Goal: Answer question/provide support

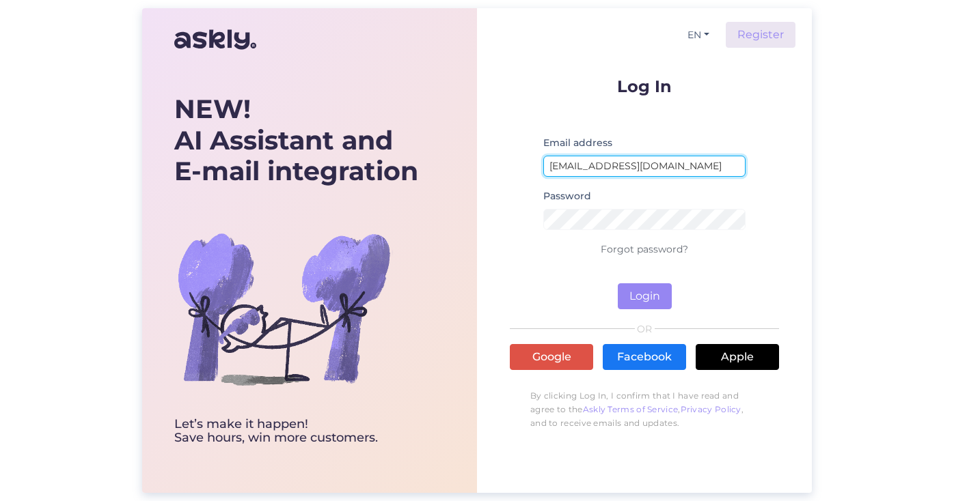
type input "kerli.hiiemae@kliinikum.ee"
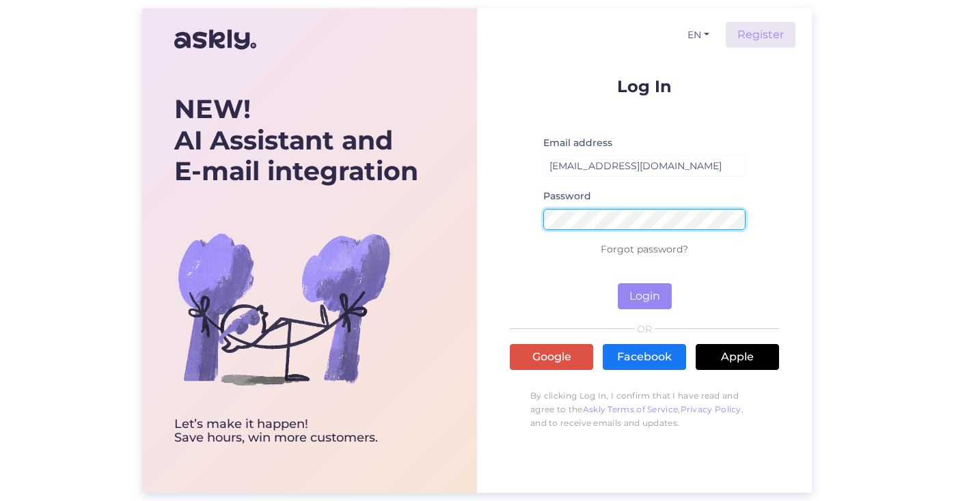
click at [644, 297] on button "Login" at bounding box center [645, 297] width 54 height 26
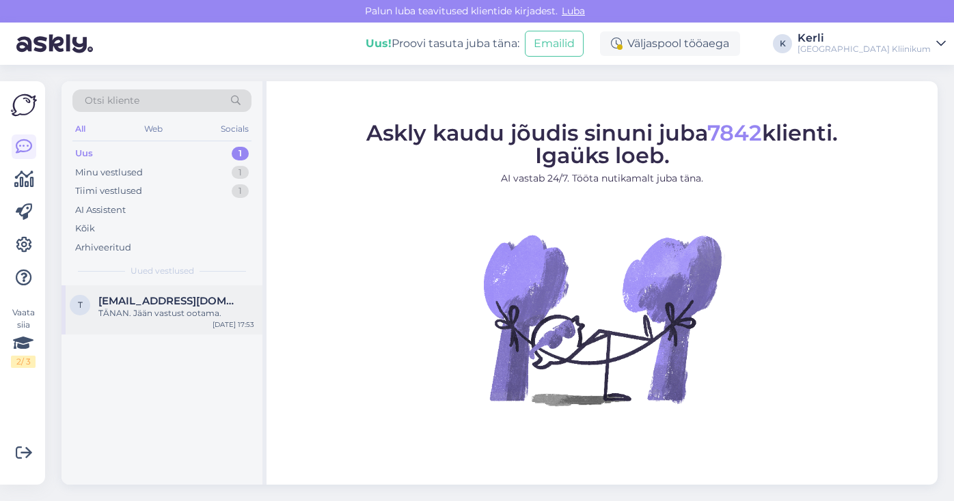
click at [208, 314] on div "TÄNAN. Jään vastust ootama." at bounding box center [176, 313] width 156 height 12
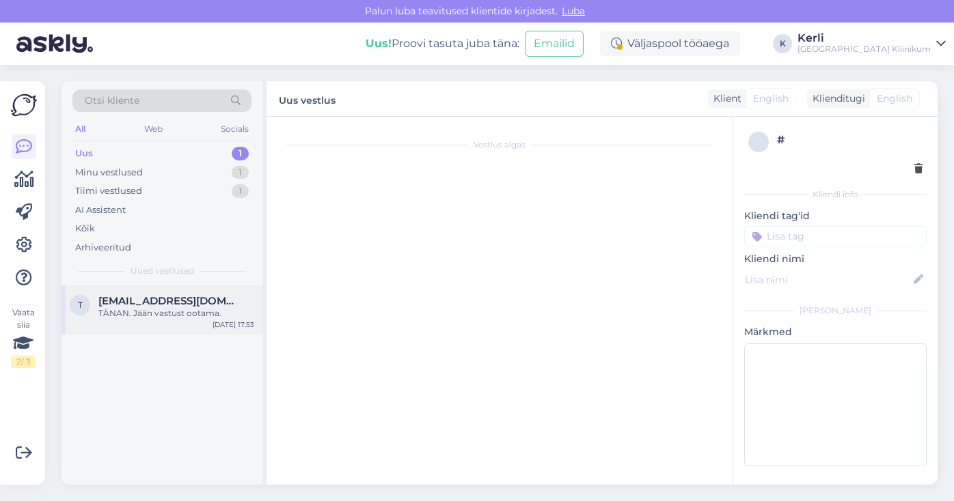
scroll to position [131, 0]
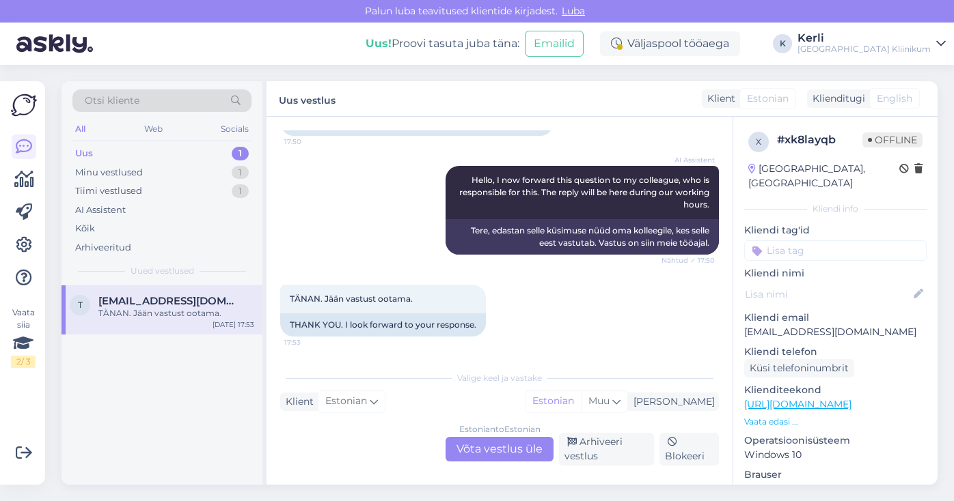
click at [798, 398] on link "https://www.kliinikum.ee/patsiendiinfo-andmebaas/spinaalanesteesia/" at bounding box center [797, 404] width 107 height 12
click at [765, 416] on p "Vaata edasi ..." at bounding box center [835, 422] width 182 height 12
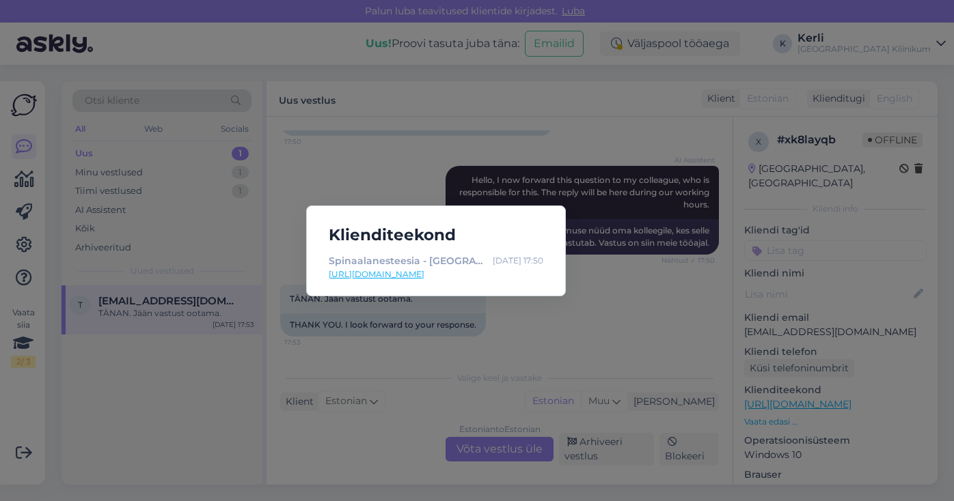
click at [633, 284] on div "Klienditeekond Spinaalanesteesia - Tartu Ülikooli Kliinikum Aug 31 17:50 https:…" at bounding box center [477, 250] width 954 height 501
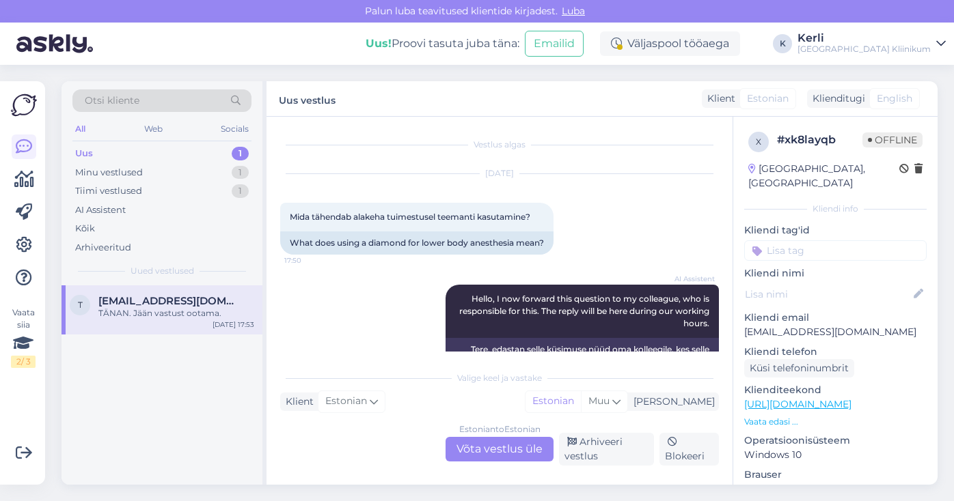
scroll to position [0, 0]
drag, startPoint x: 292, startPoint y: 215, endPoint x: 542, endPoint y: 214, distance: 250.0
click at [542, 214] on div "Mida tähendab alakeha tuimestusel teemanti kasutamine? 17:50" at bounding box center [416, 217] width 273 height 29
copy span "Mida tähendab alakeha tuimestusel teemanti kasutamine?"
click at [389, 303] on div "AI Assistent Hello, I now forward this question to my colleague, who is respons…" at bounding box center [499, 329] width 439 height 119
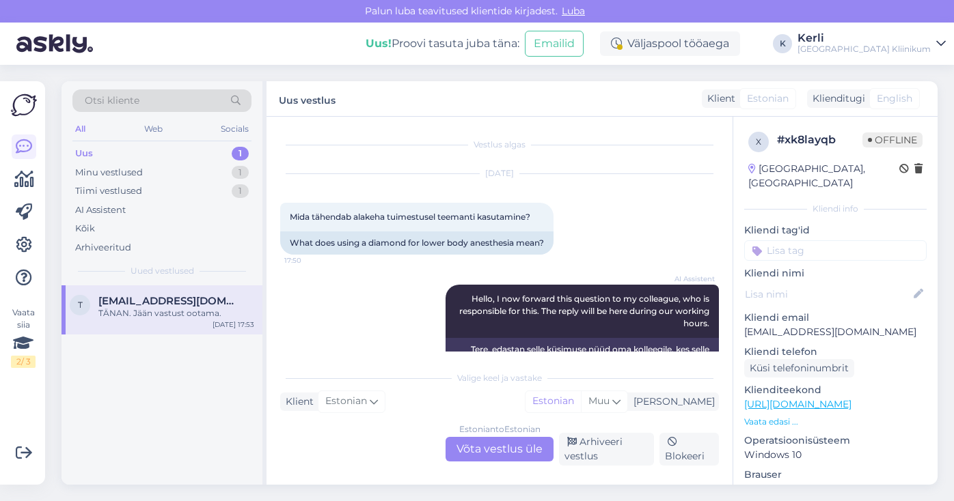
click at [651, 5] on div "Palun luba teavitused klientide kirjadest. Luba" at bounding box center [477, 11] width 954 height 23
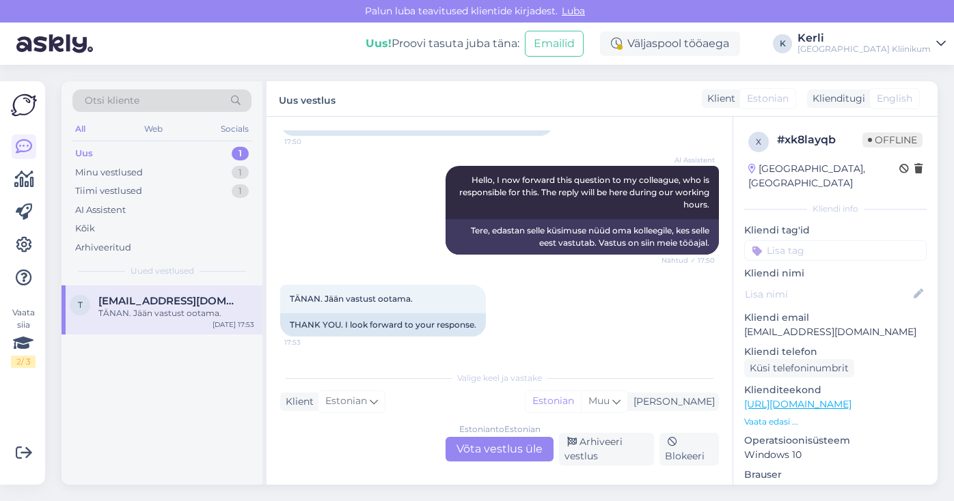
click at [486, 447] on div "Estonian to Estonian Võta vestlus üle" at bounding box center [499, 449] width 108 height 25
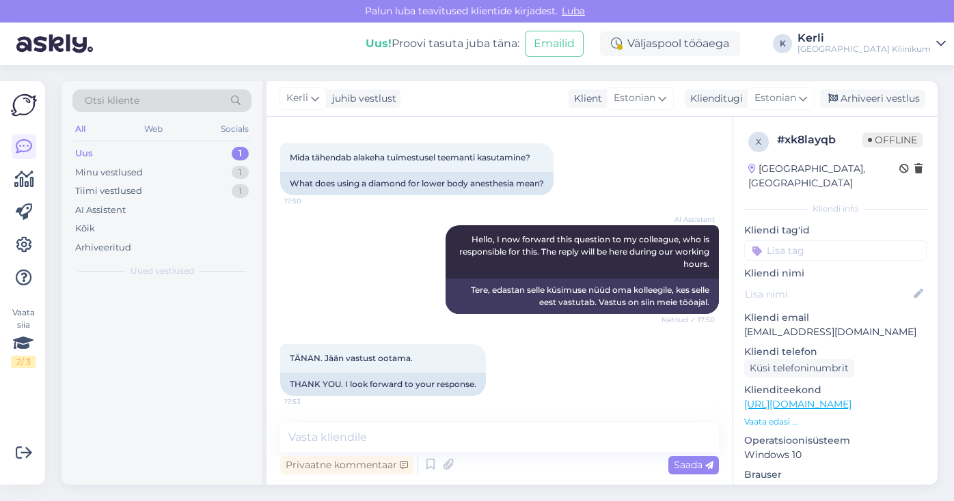
scroll to position [72, 0]
click at [499, 446] on textarea at bounding box center [499, 438] width 439 height 29
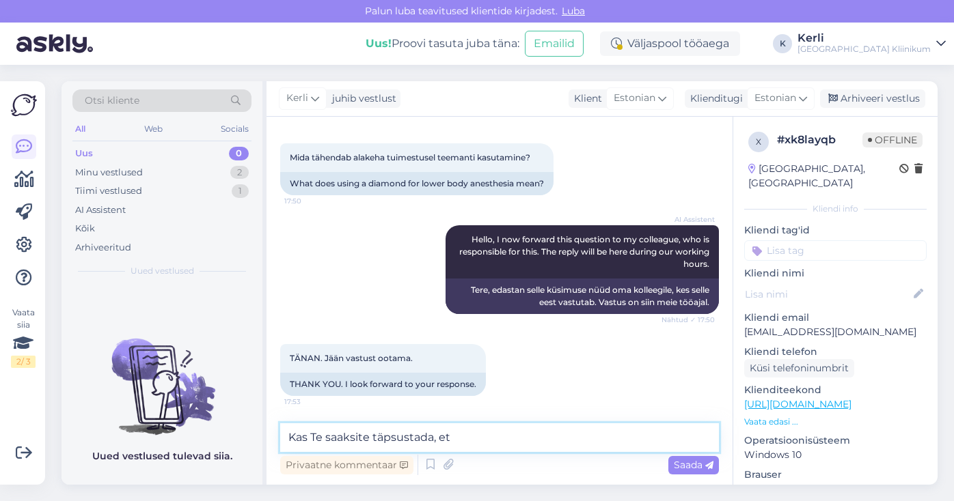
paste textarea "Kas oskaksite täpsustada, kust see väljend pärineb?"
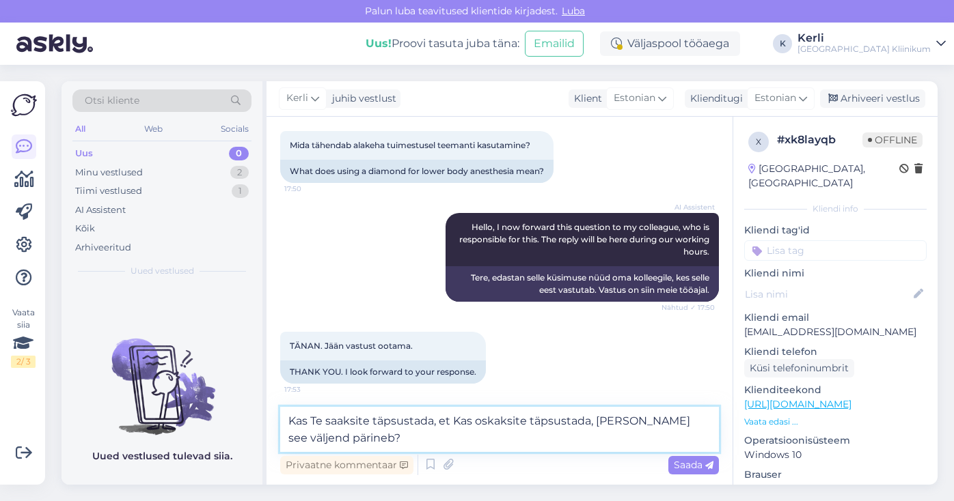
drag, startPoint x: 453, startPoint y: 422, endPoint x: 594, endPoint y: 424, distance: 140.7
click at [594, 424] on textarea "Kas Te saaksite täpsustada, et Kas oskaksite täpsustada, kust see väljend pärin…" at bounding box center [499, 429] width 439 height 45
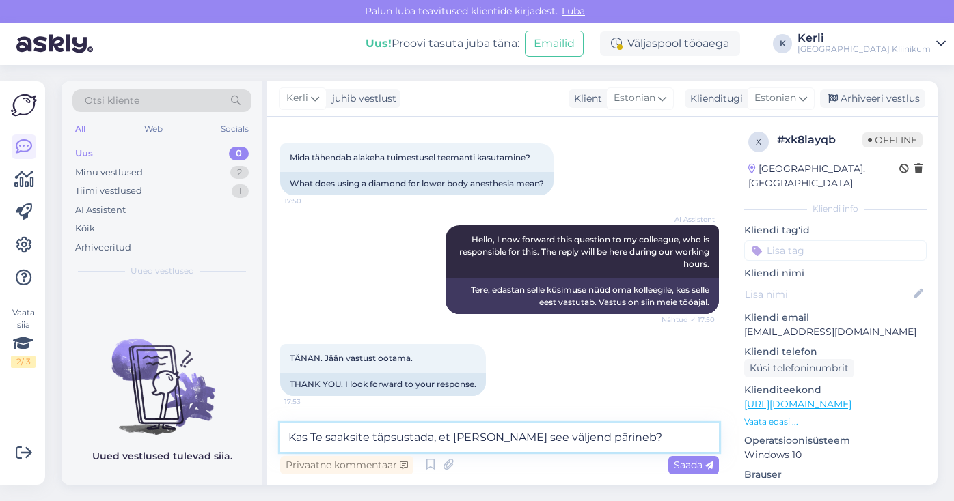
click at [613, 438] on textarea "Kas Te saaksite täpsustada, et kust see väljend pärineb?" at bounding box center [499, 438] width 439 height 29
click at [646, 426] on textarea "Kas Te saaksite täpsustada, et kust see väljend pärineb?" at bounding box center [499, 438] width 439 height 29
click at [593, 437] on textarea "Kas Te saaksite täpsustada, et kust see väljend pärineb?" at bounding box center [499, 438] width 439 height 29
type textarea "Kas Te saaksite täpsustada, et kust see väljend pärineb?"
click at [687, 471] on span "Saada" at bounding box center [694, 465] width 40 height 12
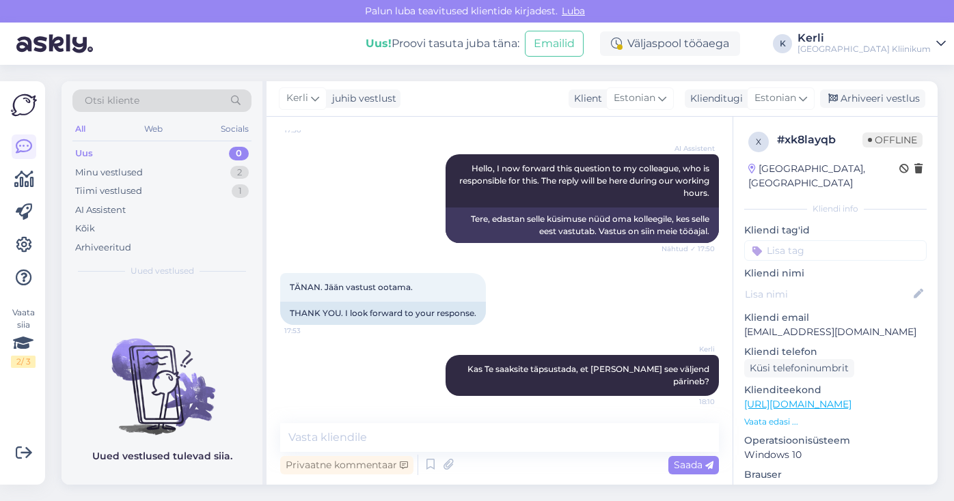
scroll to position [130, 0]
click at [206, 174] on div "Minu vestlused 2" at bounding box center [161, 172] width 179 height 19
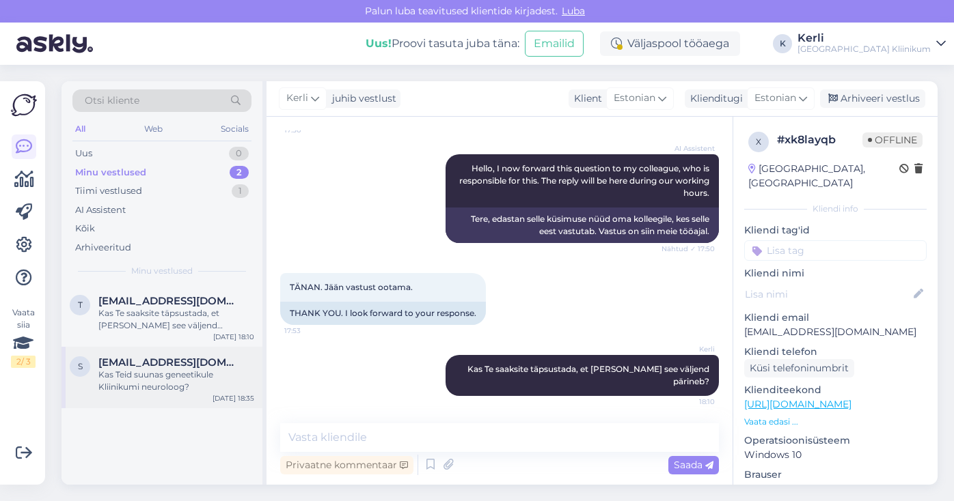
click at [159, 397] on div "s sveta70_70@mail.ru Kas Teid suunas geneetikule Kliinikumi neuroloog? Aug 29 1…" at bounding box center [161, 377] width 201 height 61
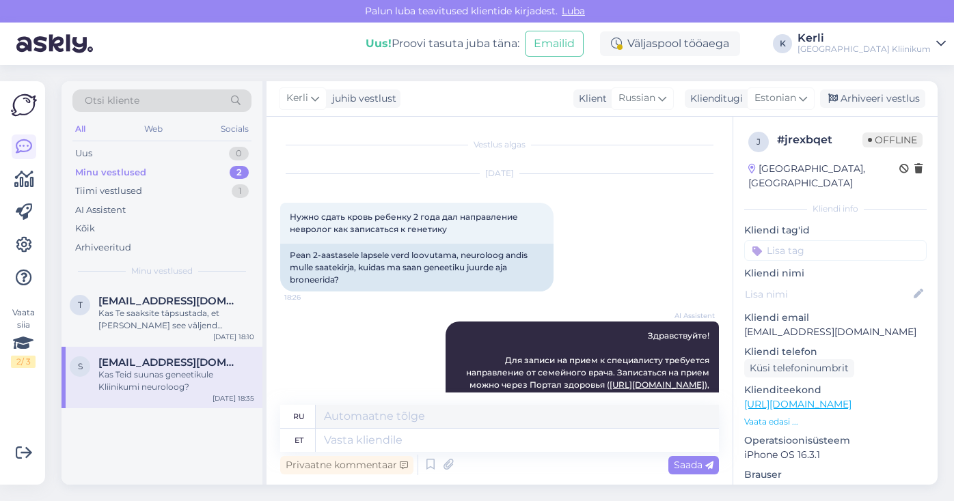
scroll to position [239, 0]
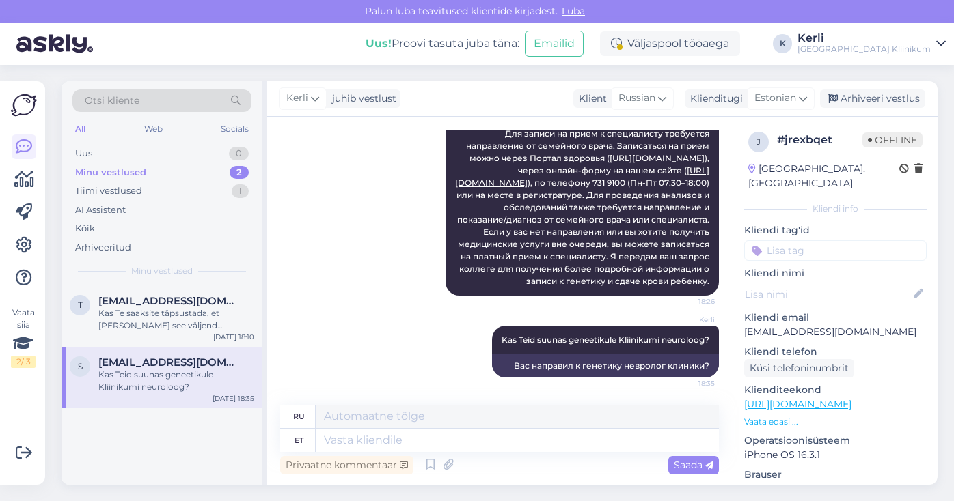
click at [875, 108] on div "Kerli juhib vestlust Klient Russian Klienditugi Estonian Arhiveeri vestlus" at bounding box center [601, 99] width 671 height 36
click at [881, 102] on div "Arhiveeri vestlus" at bounding box center [872, 98] width 105 height 18
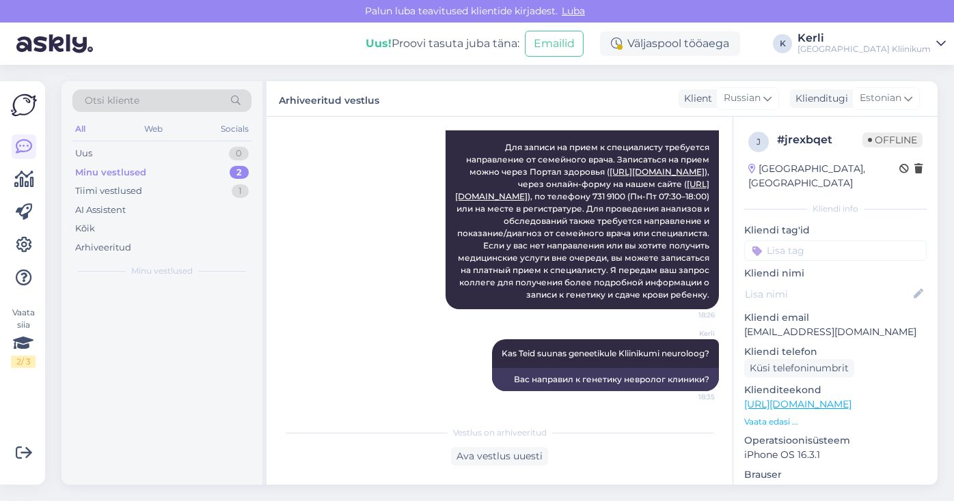
scroll to position [238, 0]
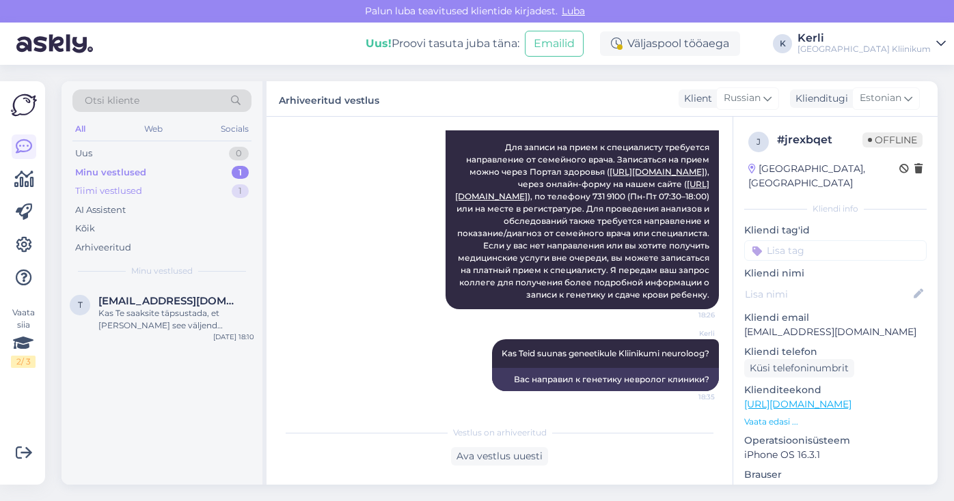
click at [152, 195] on div "Tiimi vestlused 1" at bounding box center [161, 191] width 179 height 19
click at [150, 332] on div "a aljona1981@hotmail.com Juhul, kui diagnoos peaks olema erakorraline siis saat…" at bounding box center [161, 316] width 201 height 61
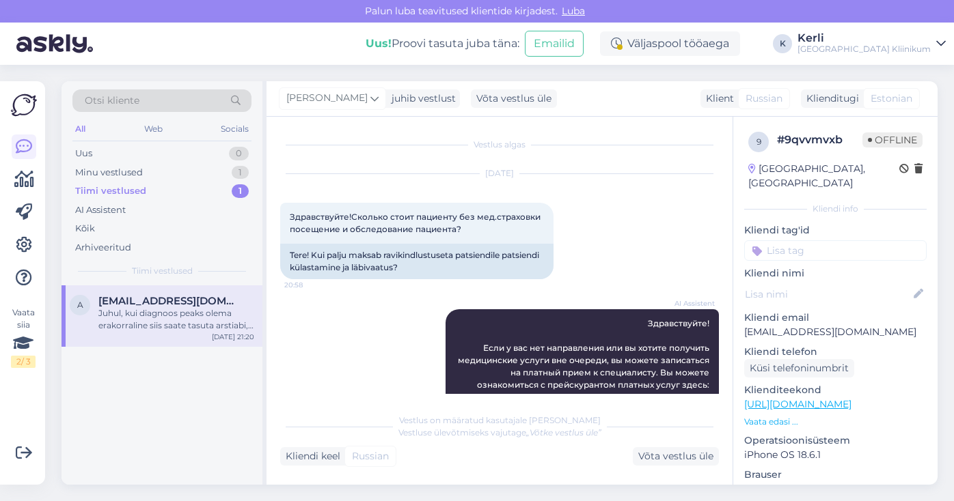
scroll to position [463, 0]
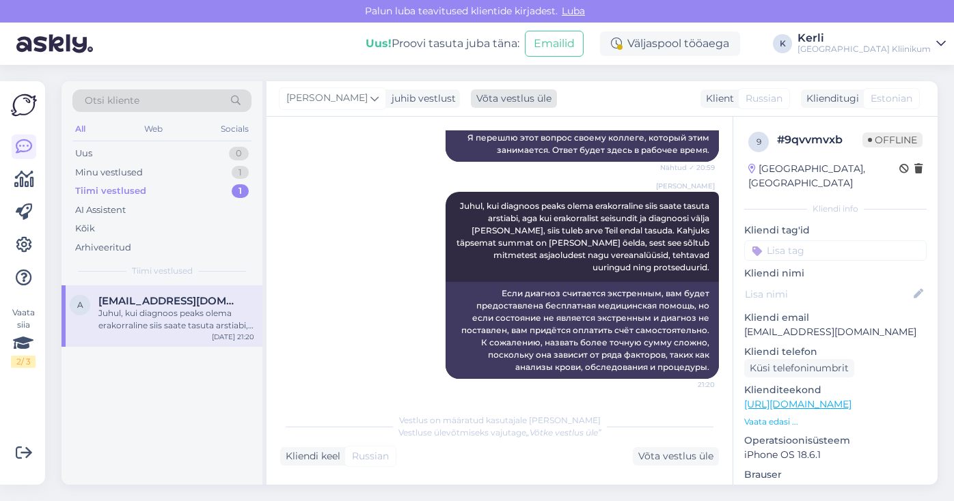
click at [471, 101] on div "Võta vestlus üle" at bounding box center [514, 98] width 86 height 18
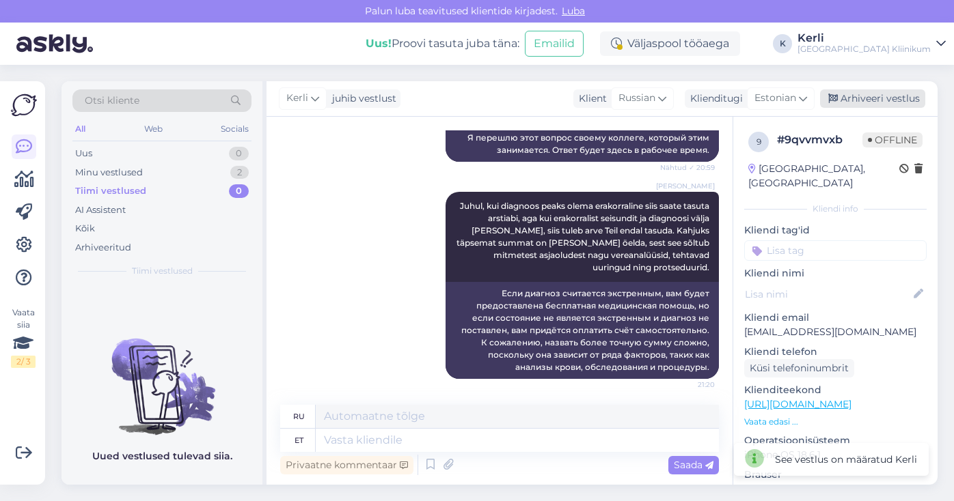
click at [902, 98] on div "Arhiveeri vestlus" at bounding box center [872, 98] width 105 height 18
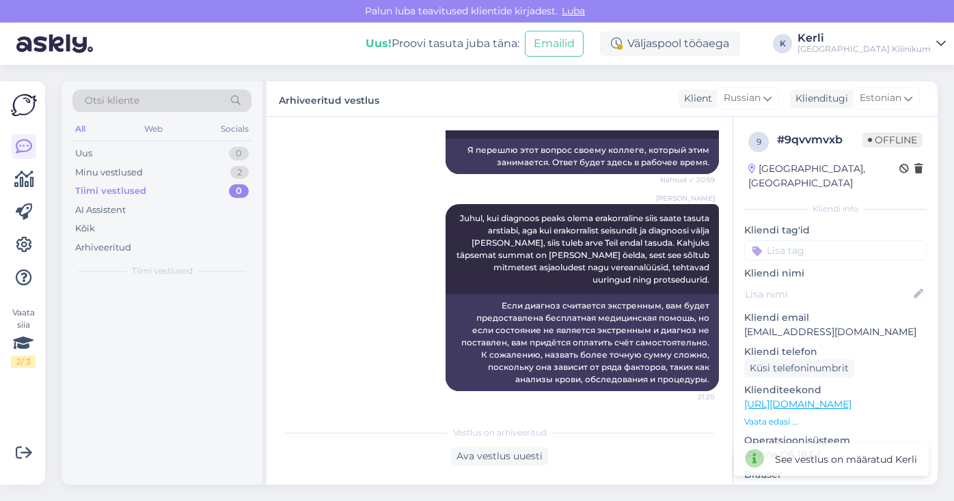
scroll to position [451, 0]
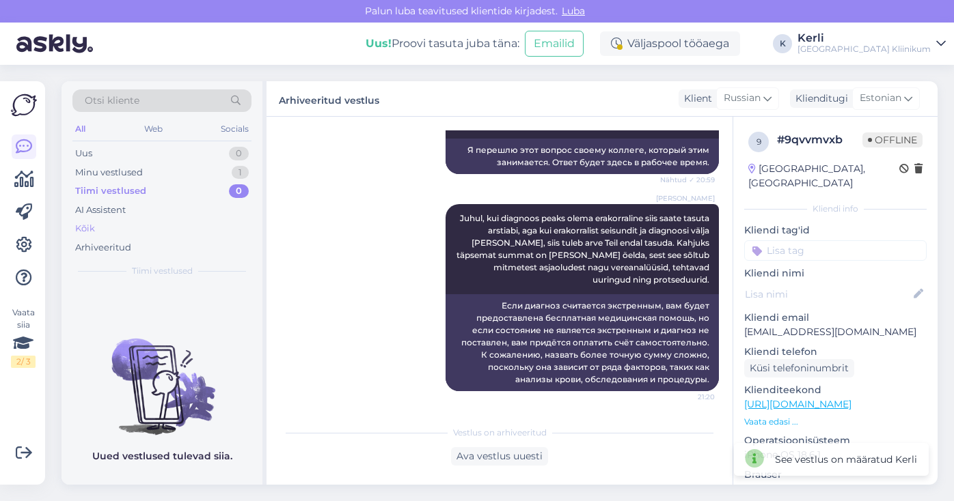
click at [107, 225] on div "Kõik" at bounding box center [161, 228] width 179 height 19
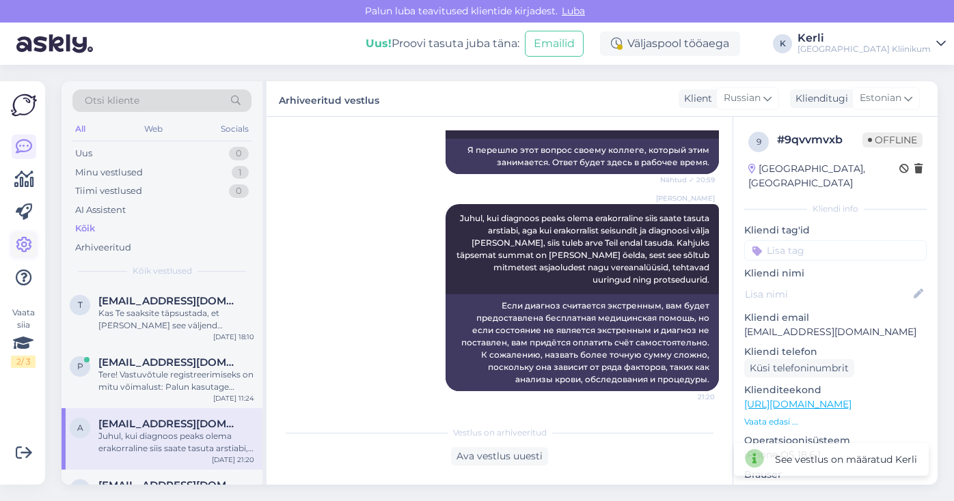
click at [23, 243] on icon at bounding box center [24, 245] width 16 height 16
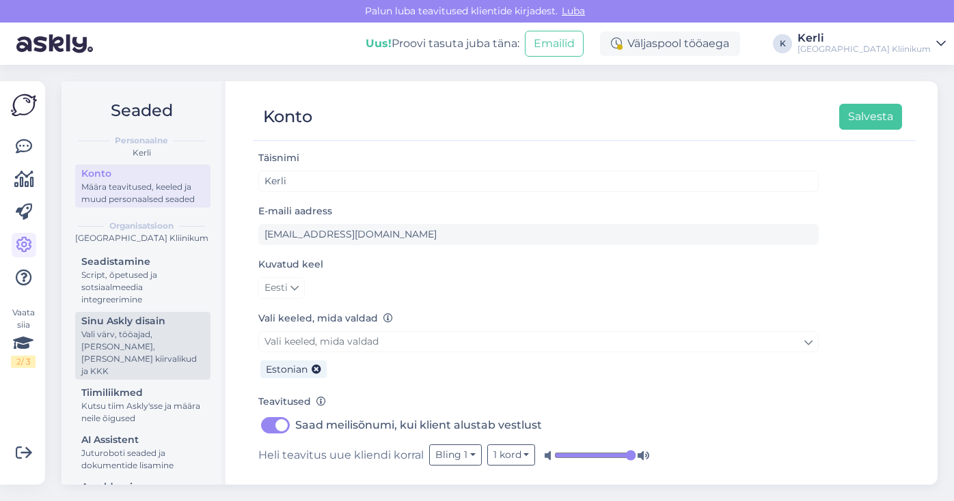
click at [147, 322] on div "Sinu Askly disain" at bounding box center [142, 321] width 123 height 14
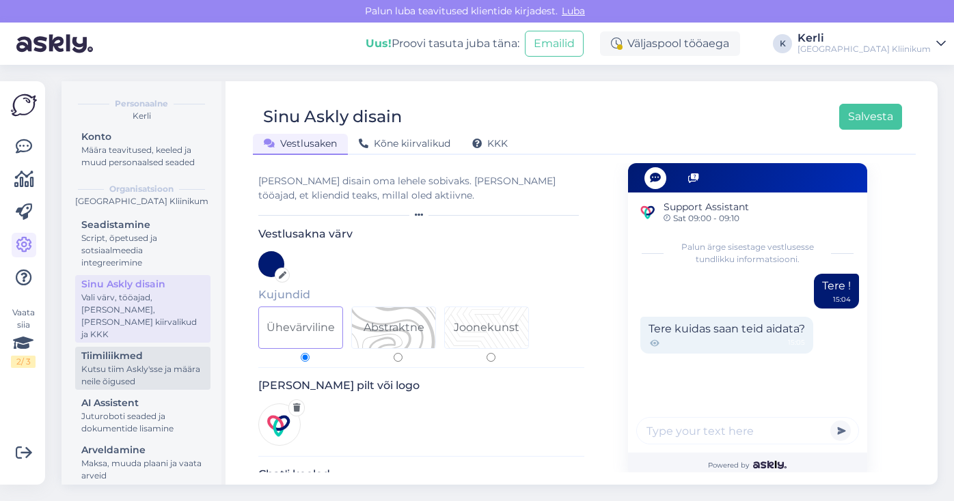
scroll to position [36, 0]
click at [154, 364] on div "Kutsu tiim Askly'sse ja määra neile õigused" at bounding box center [142, 376] width 123 height 25
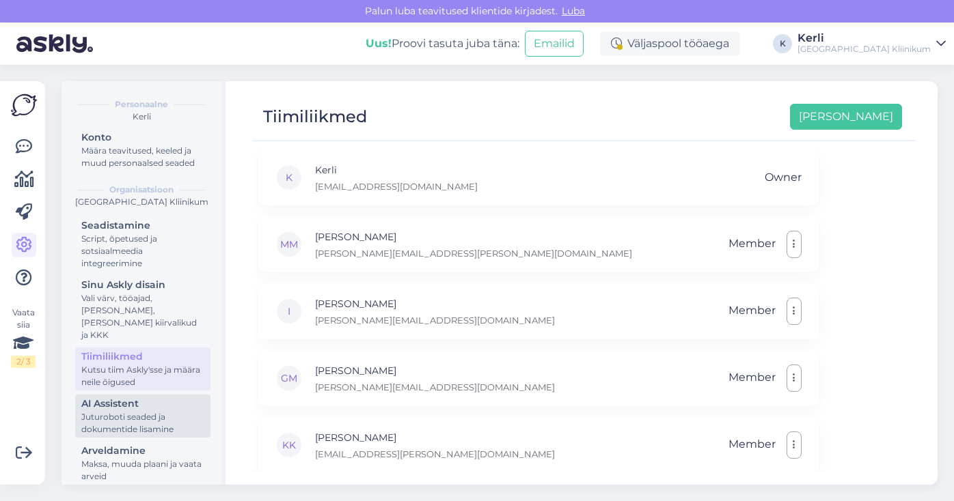
click at [144, 411] on div "Juturoboti seaded ja dokumentide lisamine" at bounding box center [142, 423] width 123 height 25
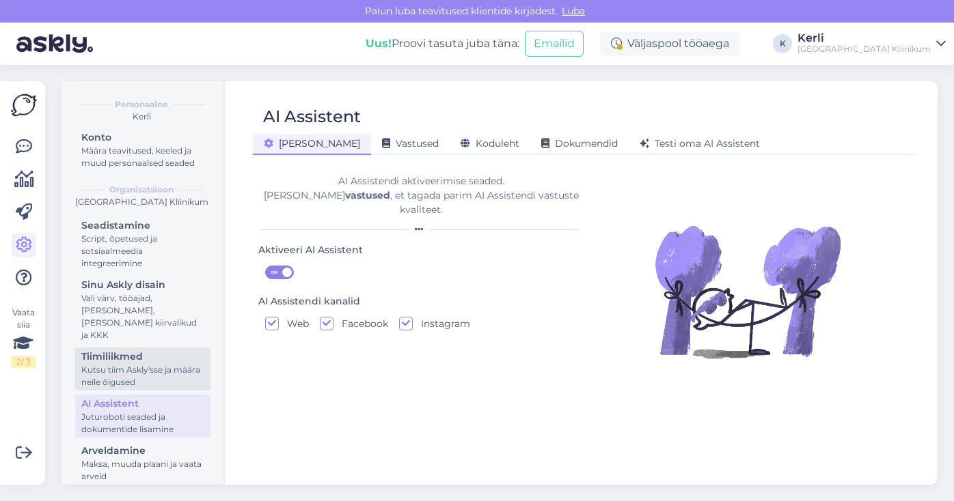
click at [158, 364] on div "Kutsu tiim Askly'sse ja määra neile õigused" at bounding box center [142, 376] width 123 height 25
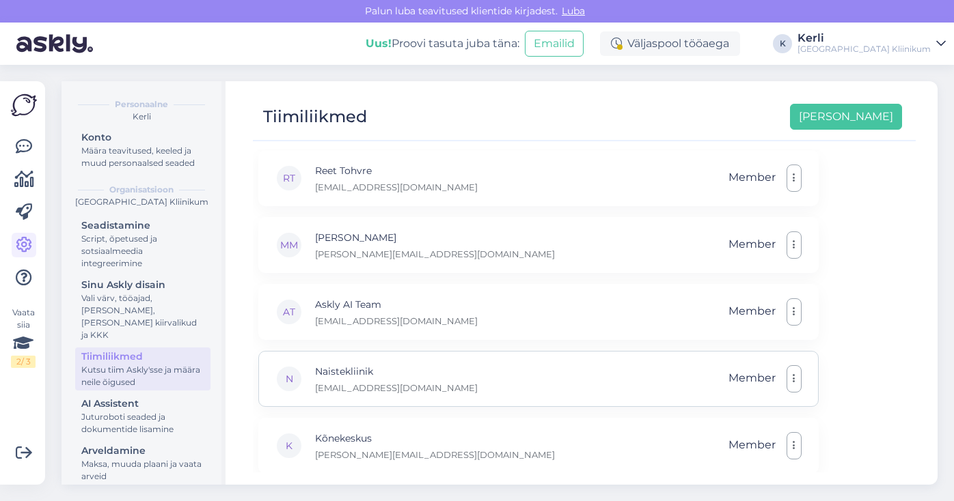
scroll to position [328, 0]
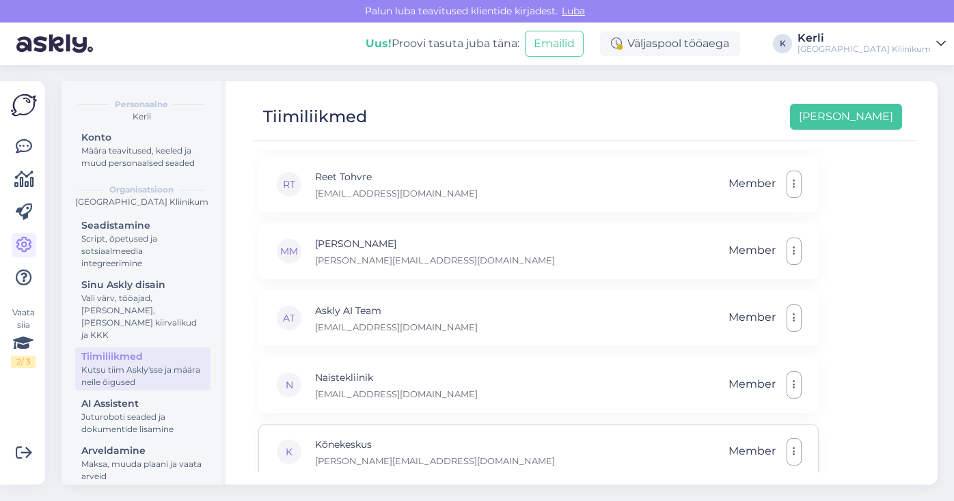
click at [789, 450] on button "button" at bounding box center [793, 452] width 15 height 27
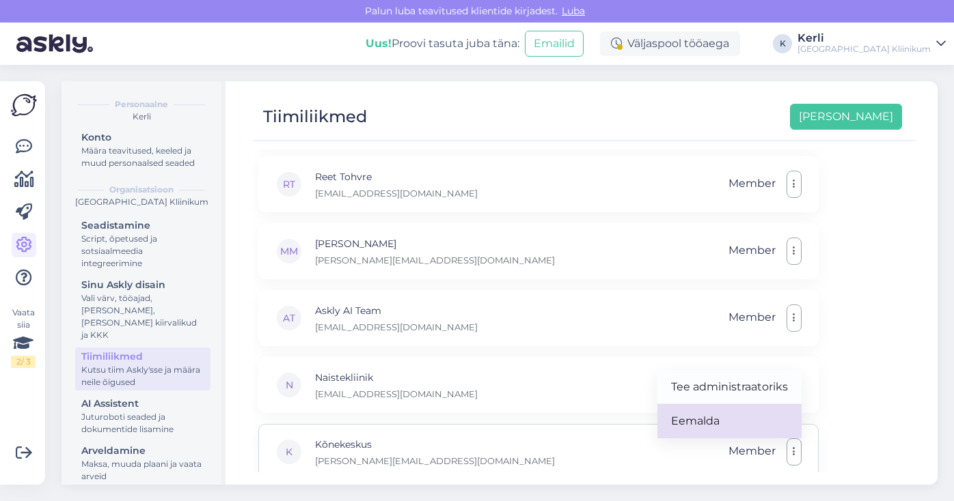
click at [761, 427] on link "Eemalda" at bounding box center [729, 421] width 144 height 34
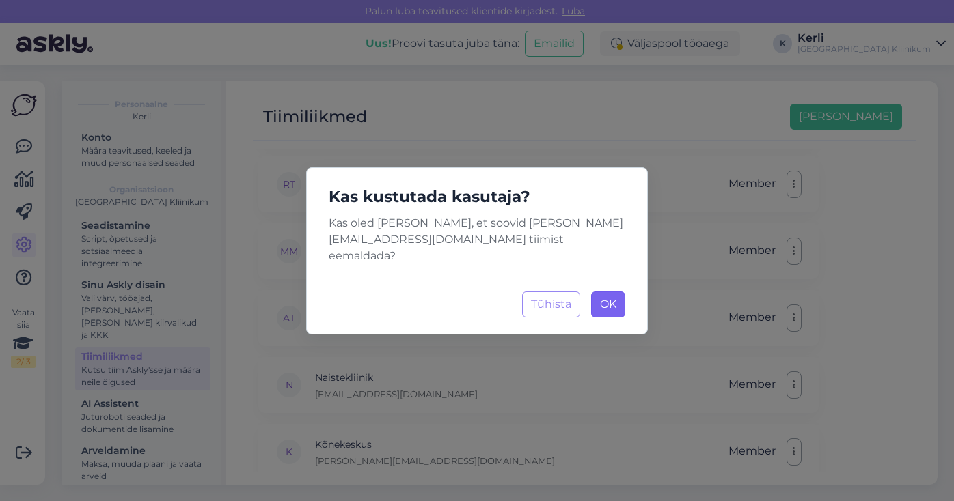
click at [601, 298] on span "OK" at bounding box center [608, 304] width 16 height 13
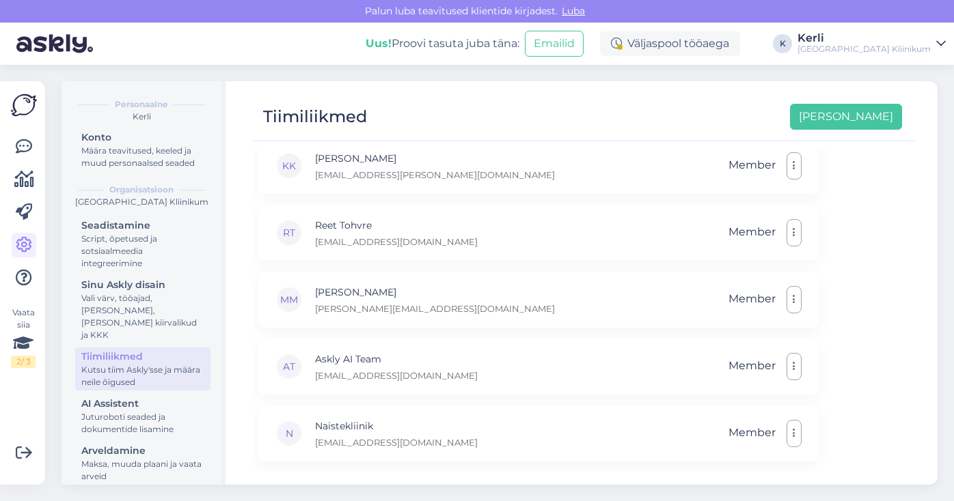
scroll to position [279, 0]
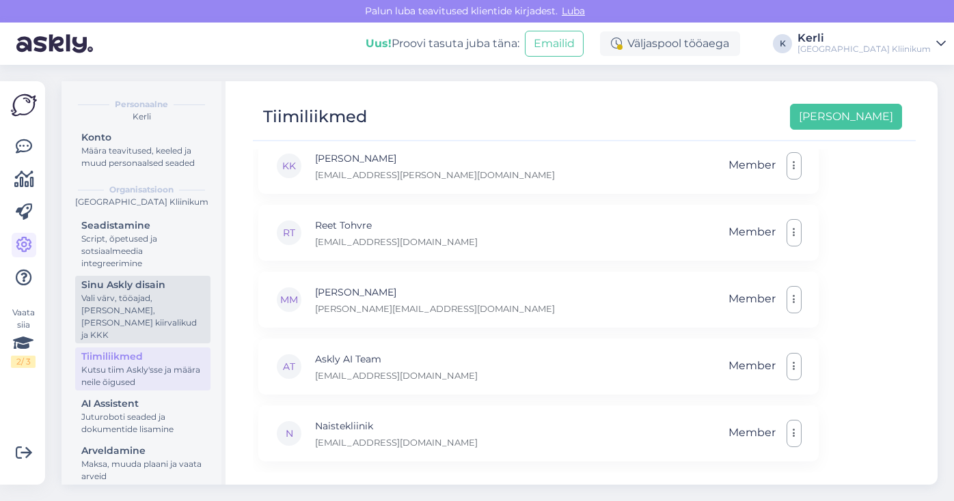
click at [145, 288] on div "Sinu Askly disain" at bounding box center [142, 285] width 123 height 14
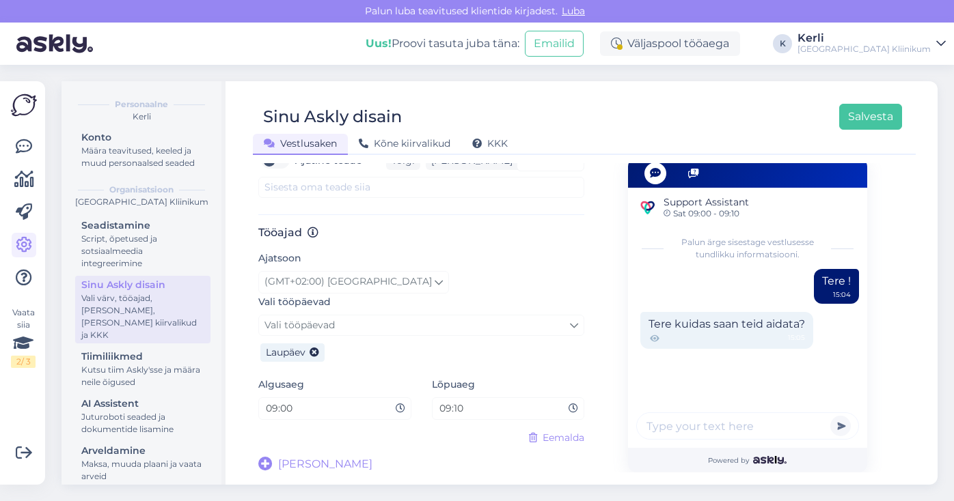
scroll to position [718, 0]
click at [17, 178] on icon at bounding box center [24, 179] width 20 height 16
